Goal: Complete application form

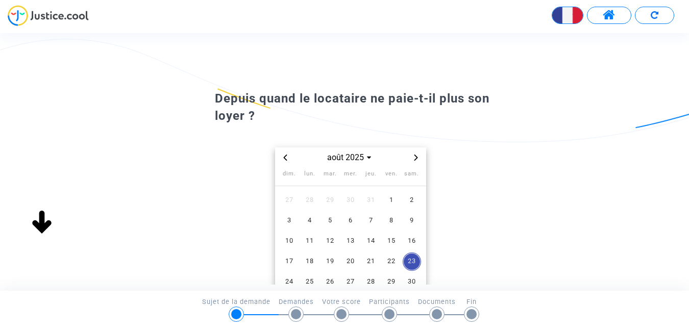
click at [286, 160] on icon "Previous month" at bounding box center [285, 158] width 4 height 6
click at [286, 159] on icon "Previous month" at bounding box center [285, 158] width 6 height 6
click at [369, 201] on span "1" at bounding box center [371, 200] width 18 height 18
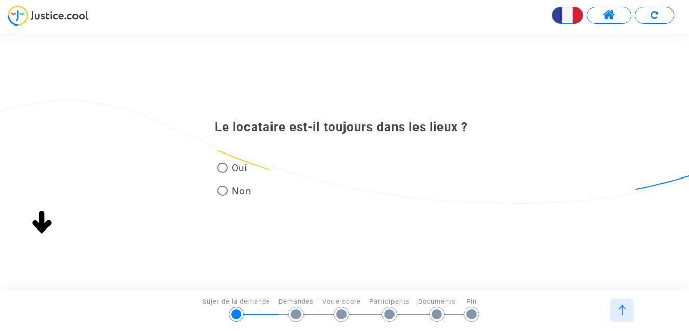
click at [221, 167] on span at bounding box center [222, 168] width 10 height 10
click at [222, 173] on input "Oui" at bounding box center [222, 173] width 1 height 1
radio input "true"
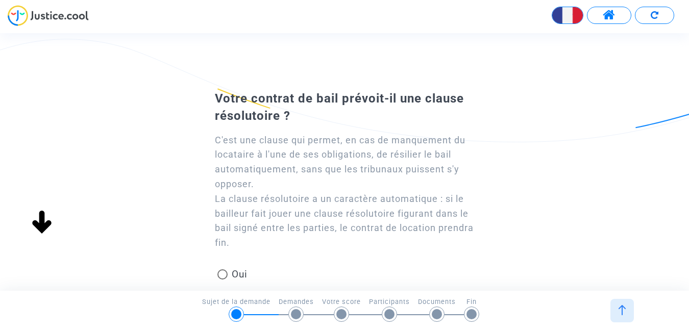
scroll to position [51, 0]
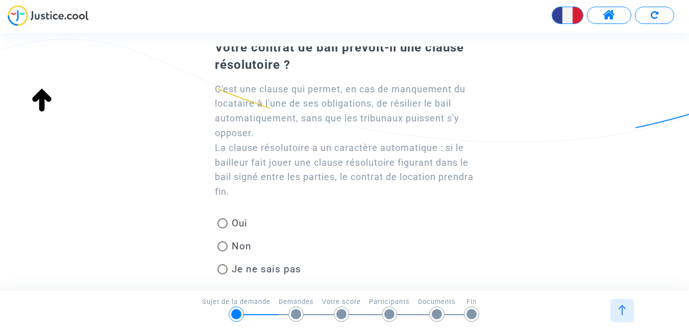
click at [222, 222] on span at bounding box center [222, 223] width 10 height 10
click at [222, 229] on input "Oui" at bounding box center [222, 229] width 1 height 1
radio input "true"
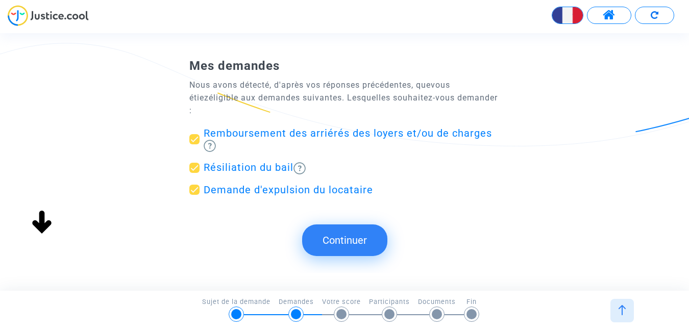
scroll to position [104, 0]
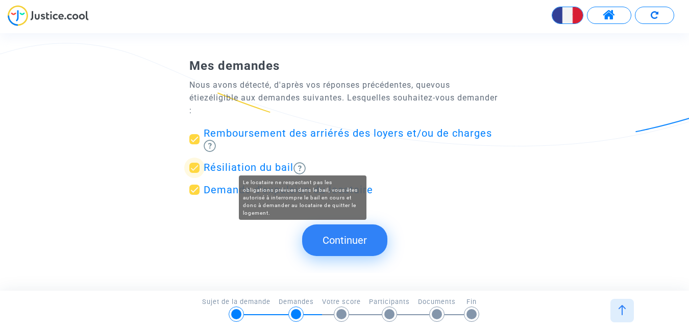
click at [303, 162] on img at bounding box center [299, 168] width 12 height 12
click at [194, 173] on input "Résiliation du bail" at bounding box center [194, 173] width 1 height 1
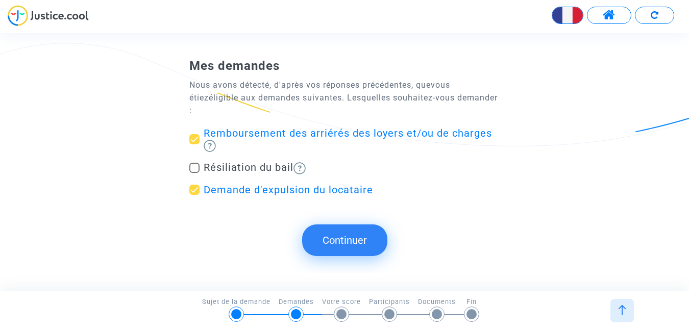
click at [303, 162] on img at bounding box center [299, 168] width 12 height 12
click at [194, 173] on input "Résiliation du bail" at bounding box center [194, 173] width 1 height 1
checkbox input "true"
drag, startPoint x: 303, startPoint y: 185, endPoint x: 260, endPoint y: 198, distance: 44.8
click at [260, 198] on div "Mes demandes Nous avons détecté, d'après vos réponses précédentes, que vous éti…" at bounding box center [344, 136] width 310 height 157
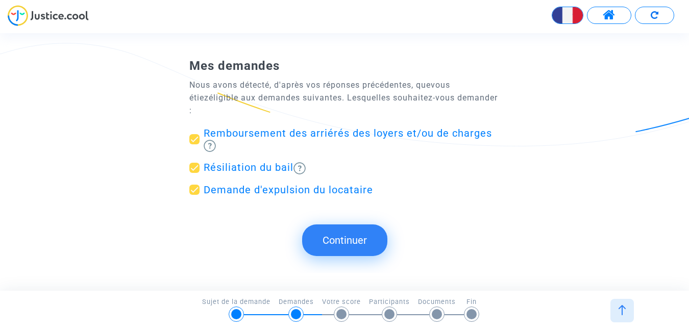
click at [340, 227] on button "Continuer" at bounding box center [344, 240] width 85 height 32
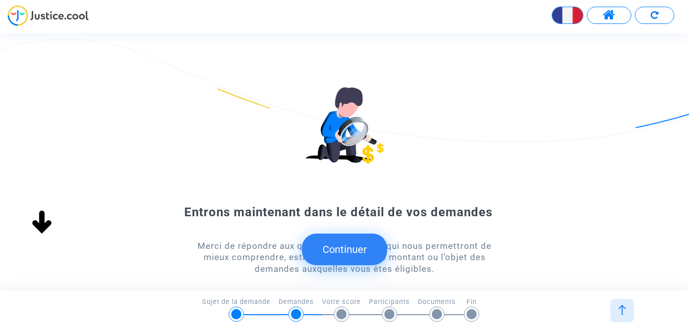
click at [344, 249] on button "Continuer" at bounding box center [344, 250] width 85 height 32
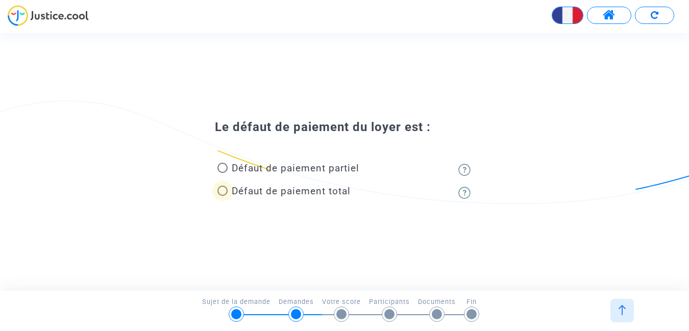
click at [222, 194] on span at bounding box center [222, 191] width 10 height 10
click at [222, 196] on input "Défaut de paiement total" at bounding box center [222, 196] width 1 height 1
radio input "true"
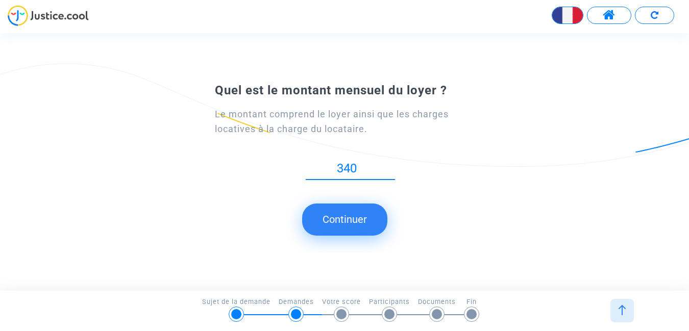
type input "340"
click at [352, 218] on button "Continuer" at bounding box center [344, 220] width 85 height 32
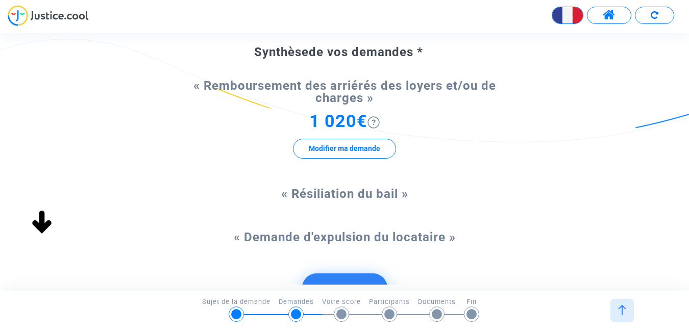
scroll to position [102, 0]
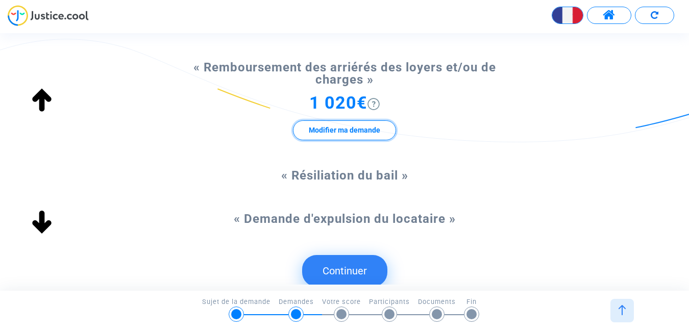
click at [338, 136] on button "Modifier ma demande" at bounding box center [344, 130] width 103 height 20
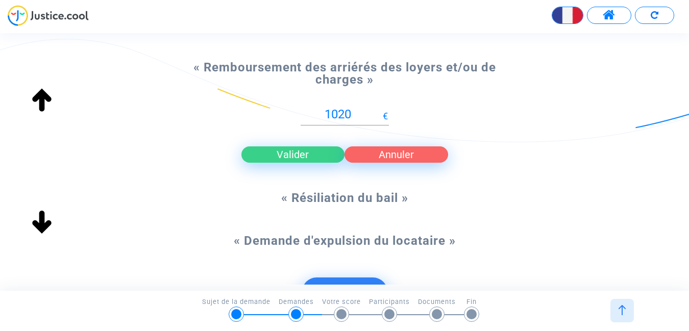
click at [379, 155] on button "Annuler" at bounding box center [396, 154] width 104 height 16
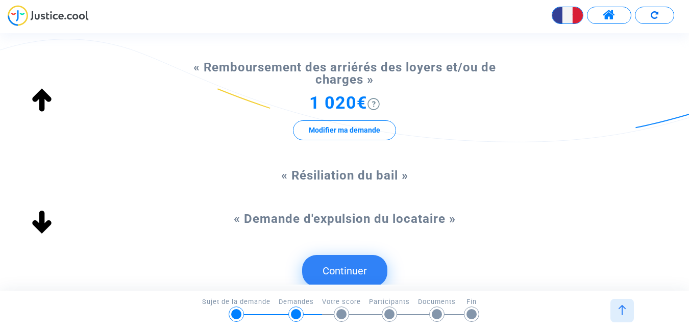
click at [45, 99] on img at bounding box center [42, 100] width 33 height 33
click at [44, 99] on img at bounding box center [42, 100] width 33 height 33
click at [42, 95] on img at bounding box center [42, 100] width 33 height 33
click at [40, 96] on img at bounding box center [42, 100] width 33 height 33
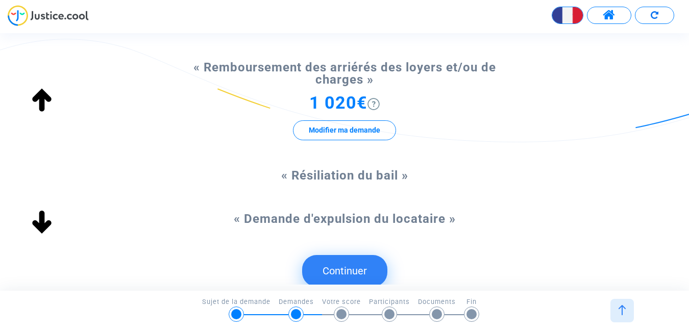
click at [40, 96] on img at bounding box center [42, 100] width 33 height 33
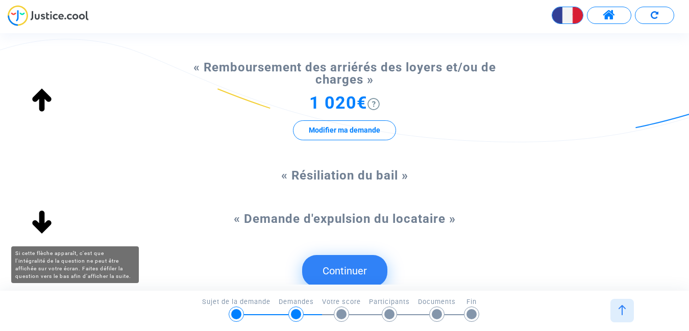
click at [43, 218] on img at bounding box center [42, 223] width 33 height 33
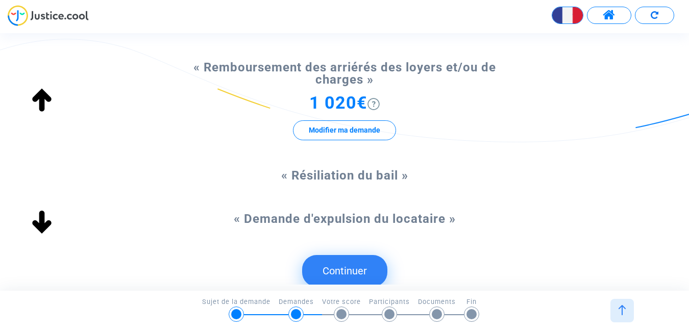
click at [44, 91] on img at bounding box center [42, 100] width 33 height 33
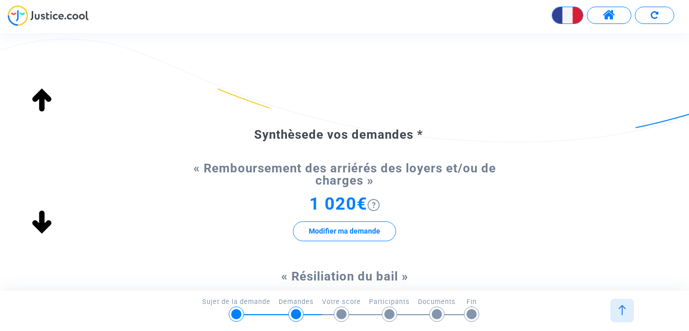
scroll to position [0, 0]
click at [313, 205] on span "1 020€" at bounding box center [338, 204] width 58 height 20
drag, startPoint x: 351, startPoint y: 204, endPoint x: 306, endPoint y: 204, distance: 45.9
click at [306, 204] on div "1 020€ Modifier ma demande" at bounding box center [344, 225] width 310 height 53
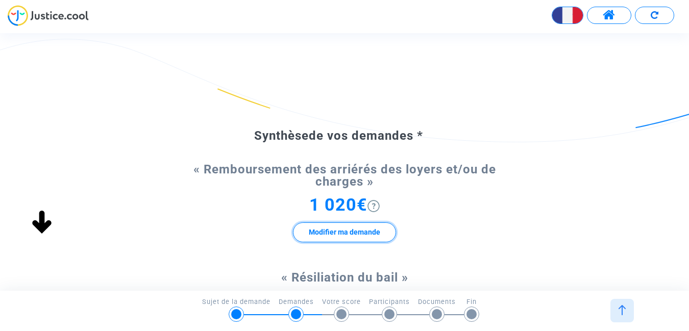
click at [319, 236] on button "Modifier ma demande" at bounding box center [344, 232] width 103 height 20
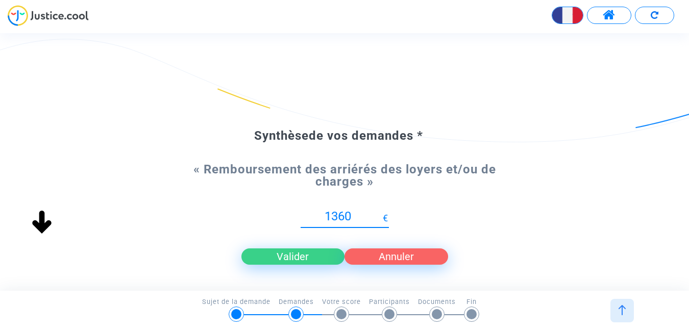
type input "1360"
click at [302, 259] on button "Valider" at bounding box center [293, 256] width 104 height 16
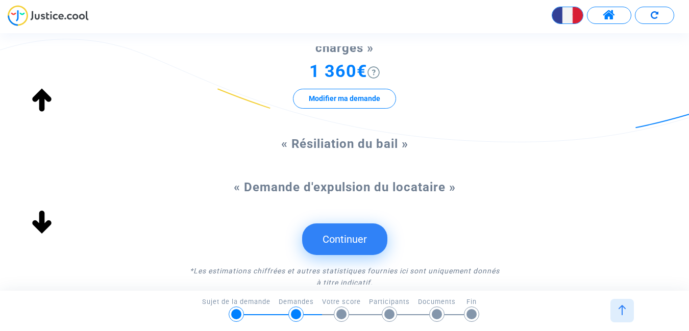
scroll to position [153, 0]
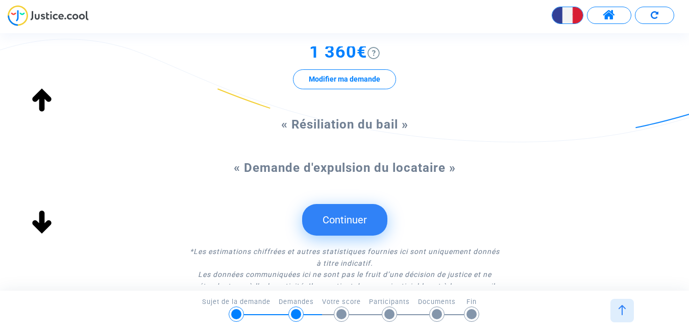
click at [353, 217] on button "Continuer" at bounding box center [344, 220] width 85 height 32
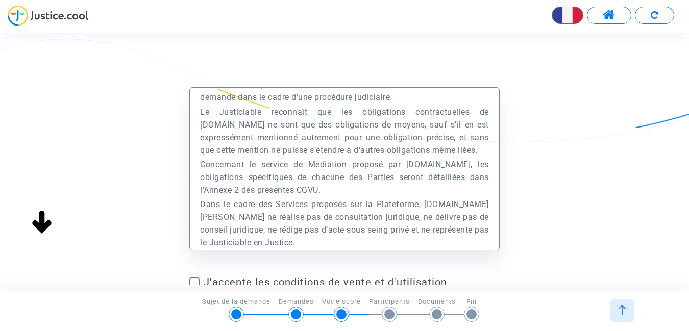
scroll to position [118, 0]
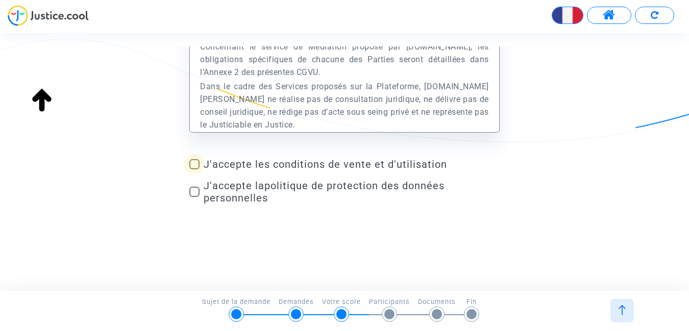
click at [197, 163] on span at bounding box center [194, 164] width 10 height 10
click at [194, 169] on input "J'accepte les conditions de vente et d'utilisation" at bounding box center [194, 169] width 1 height 1
checkbox input "true"
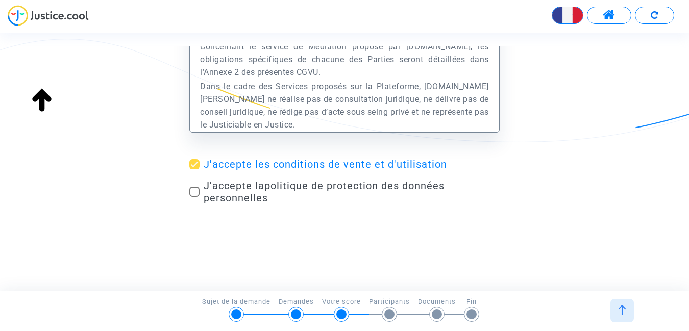
click at [193, 192] on span at bounding box center [194, 192] width 10 height 10
click at [194, 197] on input "J'accepte la politique de protection des données personnelles" at bounding box center [194, 197] width 1 height 1
checkbox input "true"
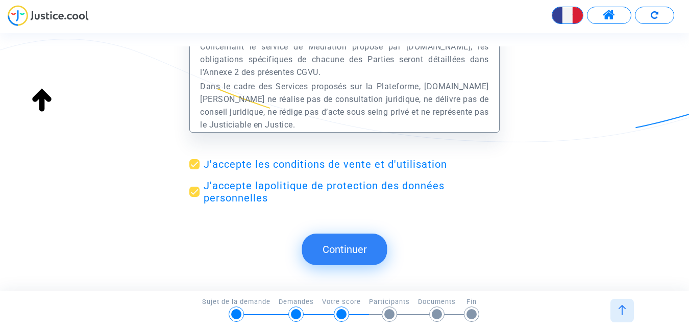
click at [351, 243] on button "Continuer" at bounding box center [344, 250] width 85 height 32
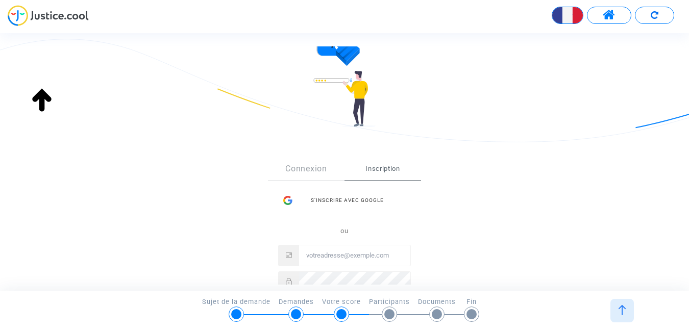
scroll to position [0, 0]
